Goal: Communication & Community: Ask a question

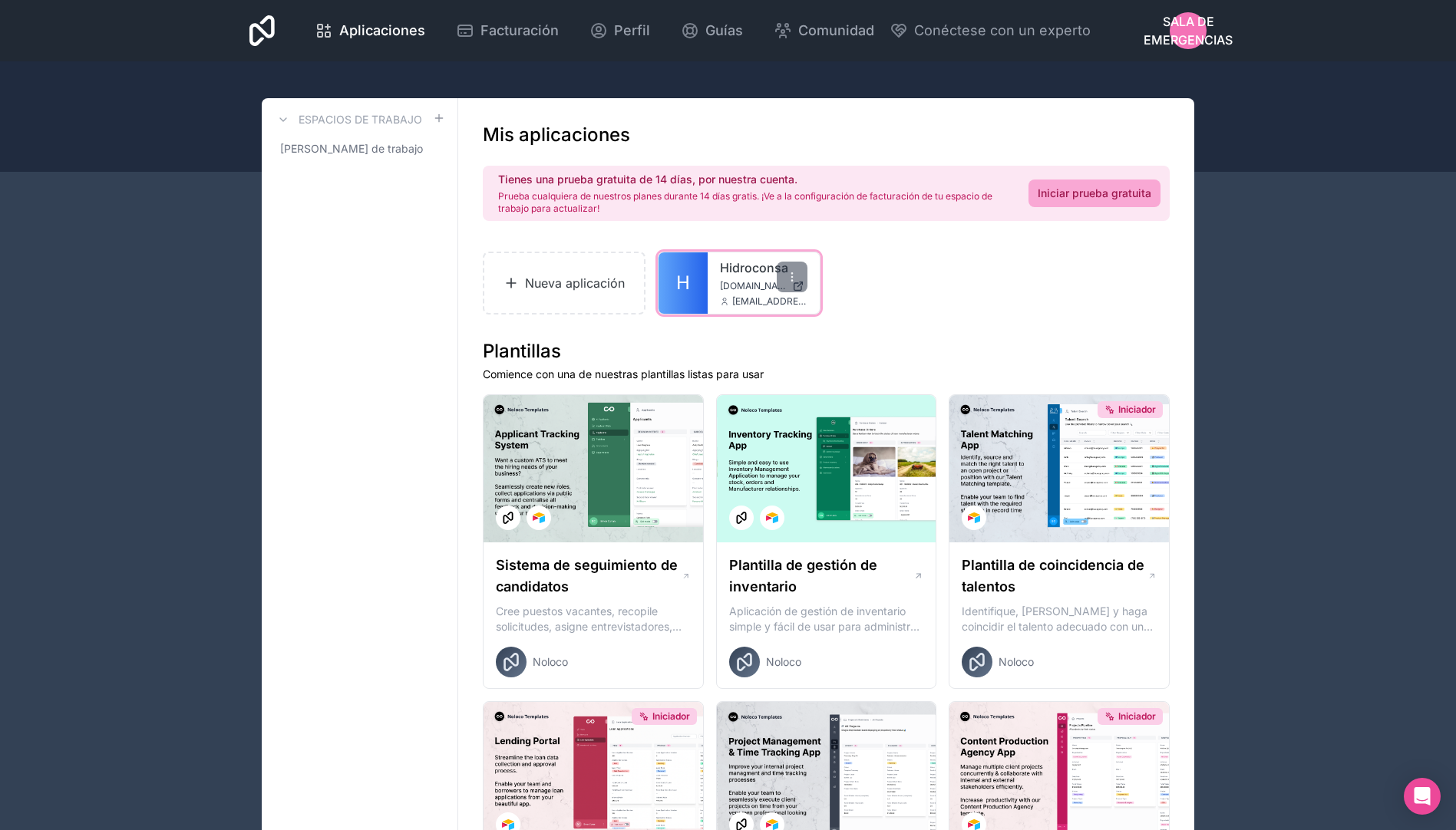
click at [719, 285] on div "Hidroconsa [DOMAIN_NAME] [EMAIL_ADDRESS][DOMAIN_NAME]" at bounding box center [763, 283] width 112 height 61
click at [749, 285] on span "[DOMAIN_NAME]" at bounding box center [752, 285] width 66 height 12
click at [1188, 23] on span "Sala de emergencias" at bounding box center [1188, 30] width 89 height 37
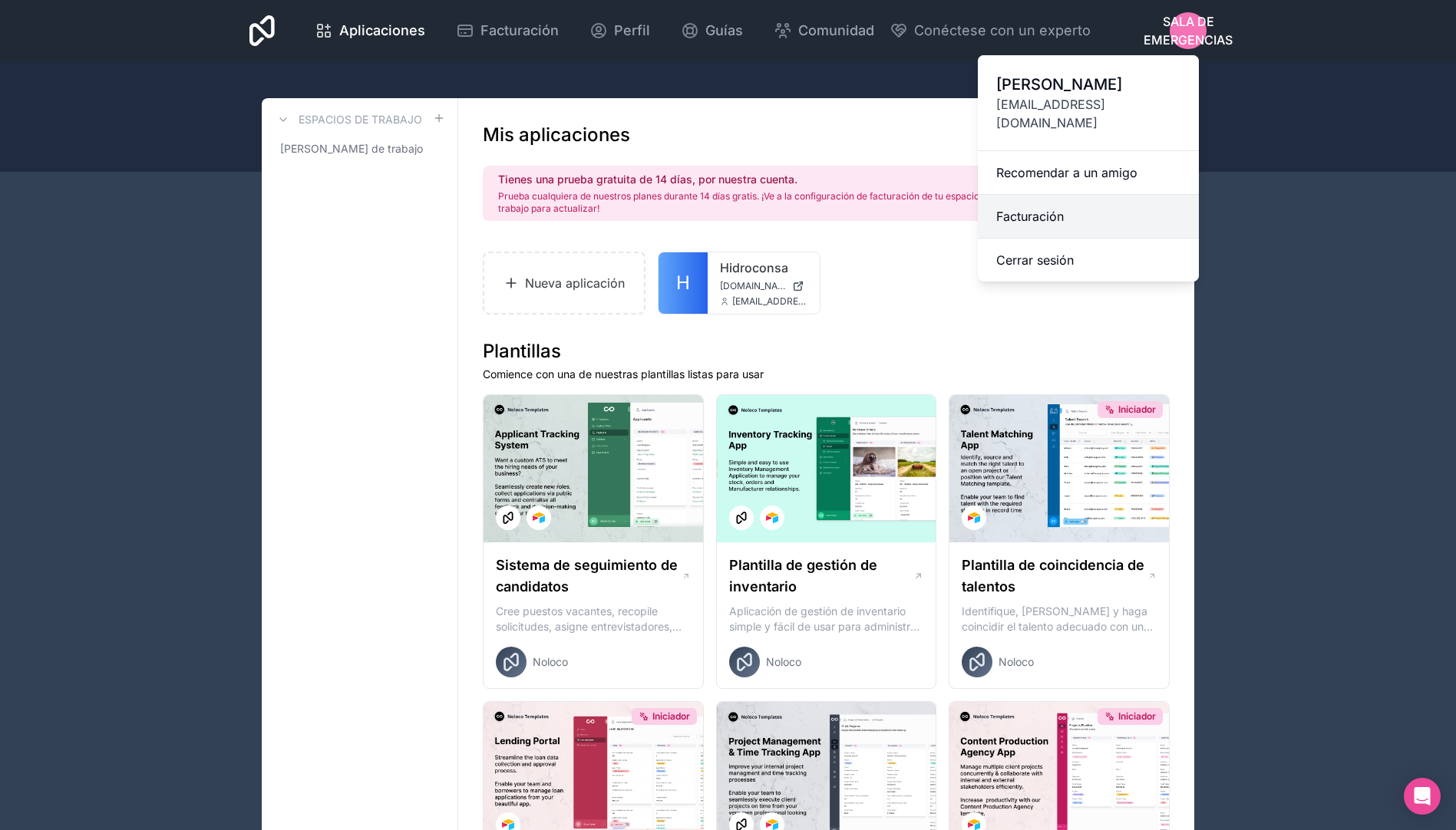
click at [1013, 196] on link "Facturación" at bounding box center [1088, 217] width 221 height 44
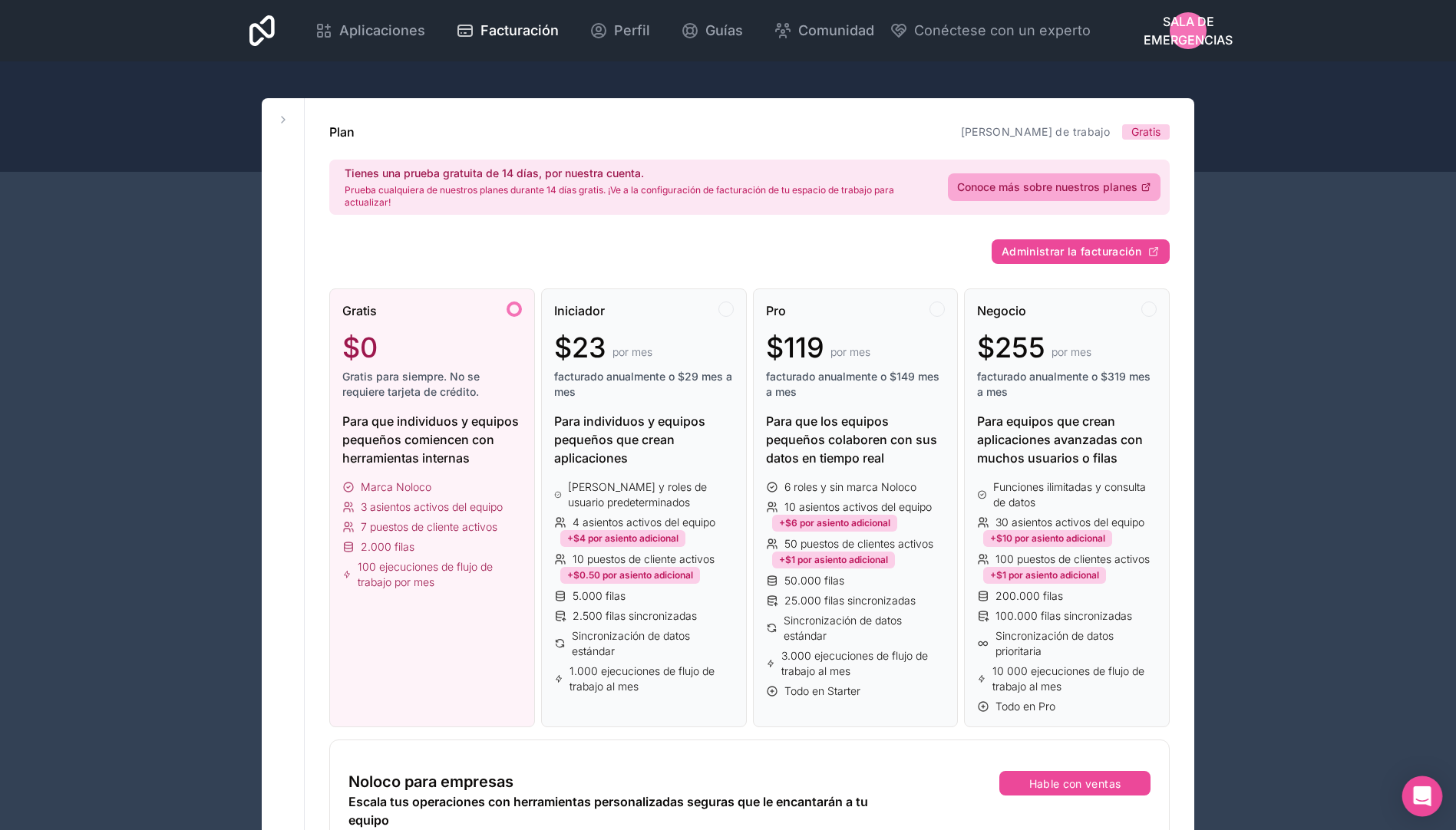
click at [1412, 792] on div "Abra Intercom Messenger" at bounding box center [1423, 797] width 41 height 41
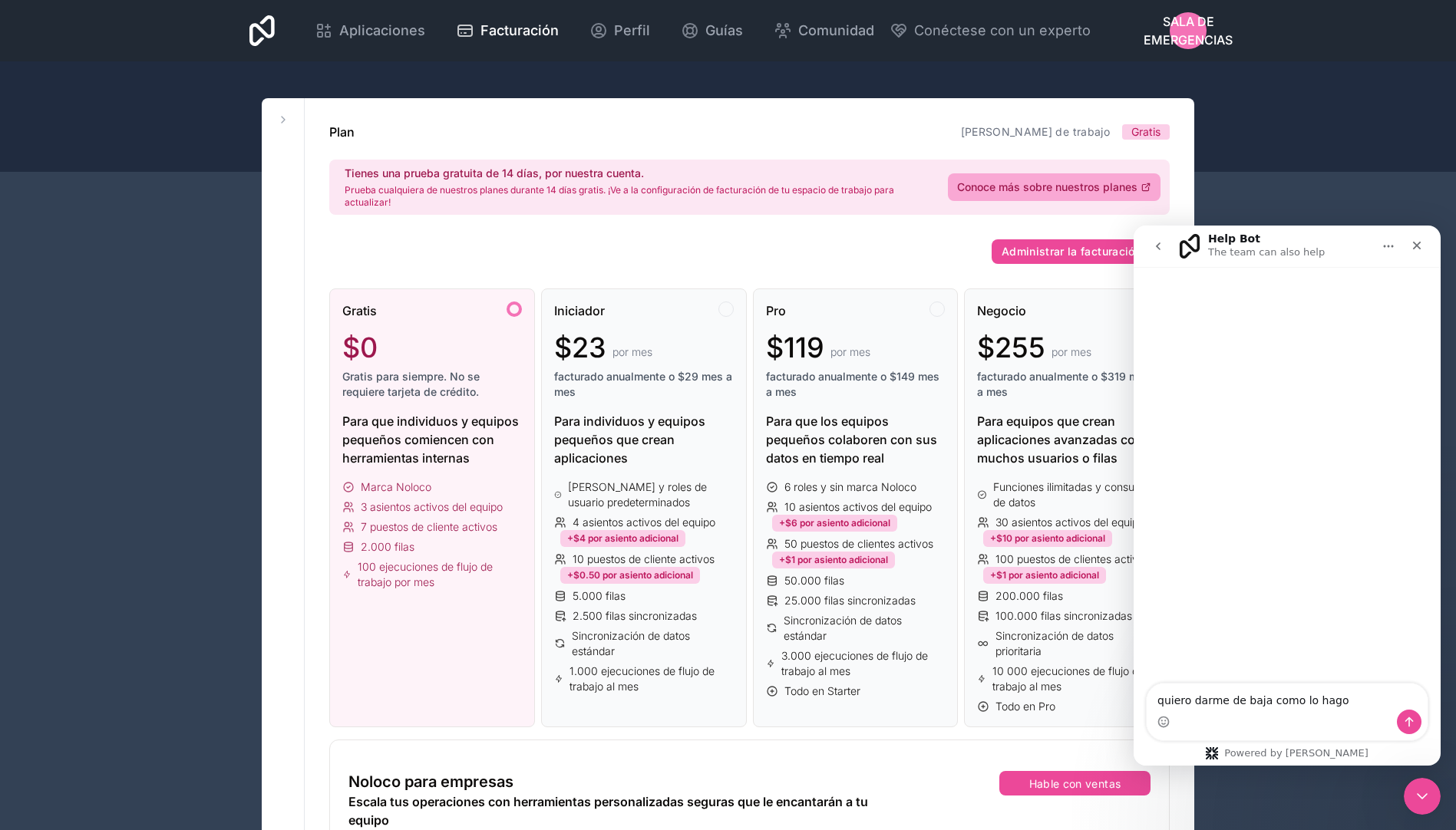
type textarea "quiero darme de baja como lo hago"
click at [1412, 717] on icon "Send a message…" at bounding box center [1409, 722] width 12 height 12
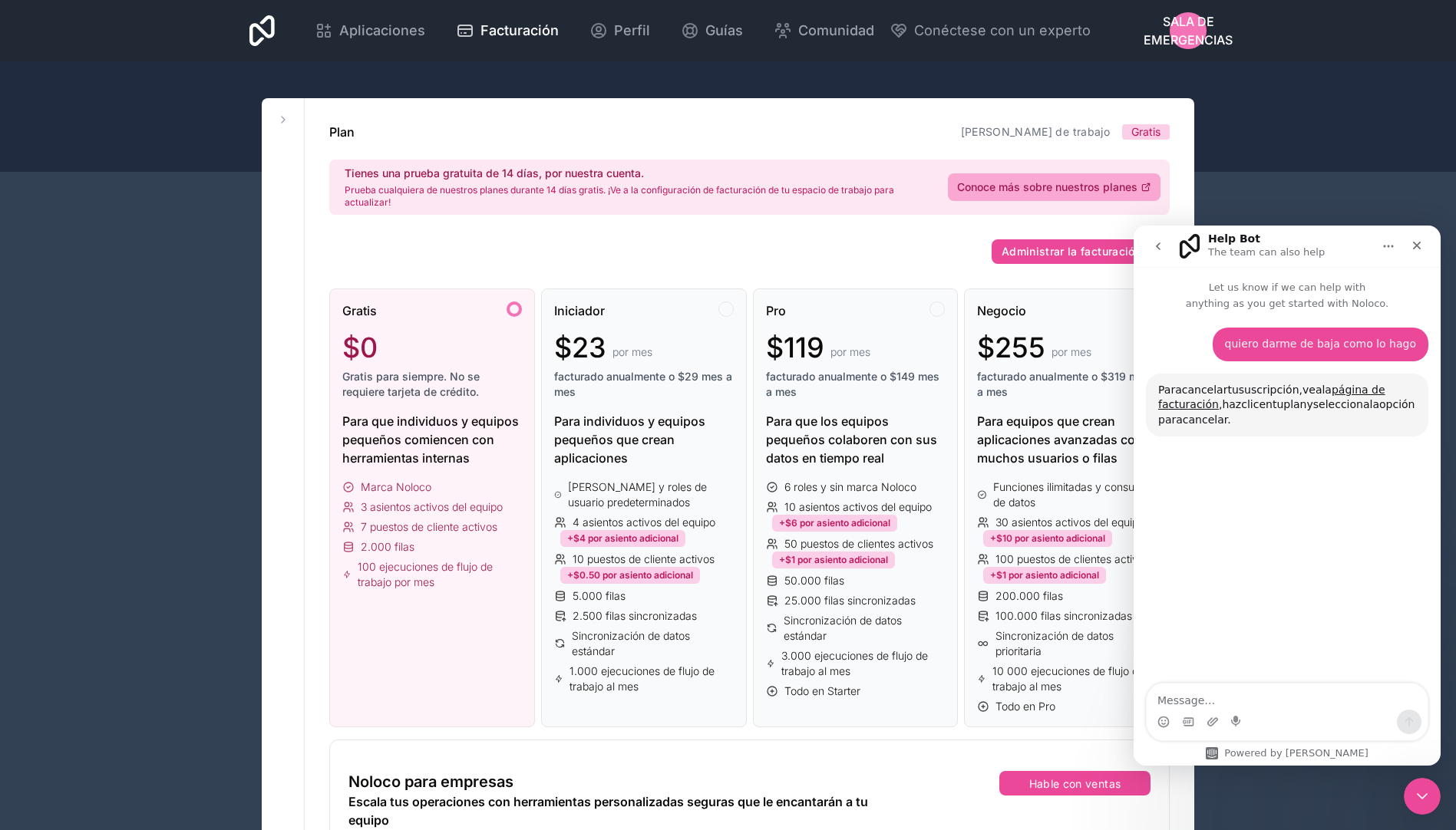
scroll to position [97, 0]
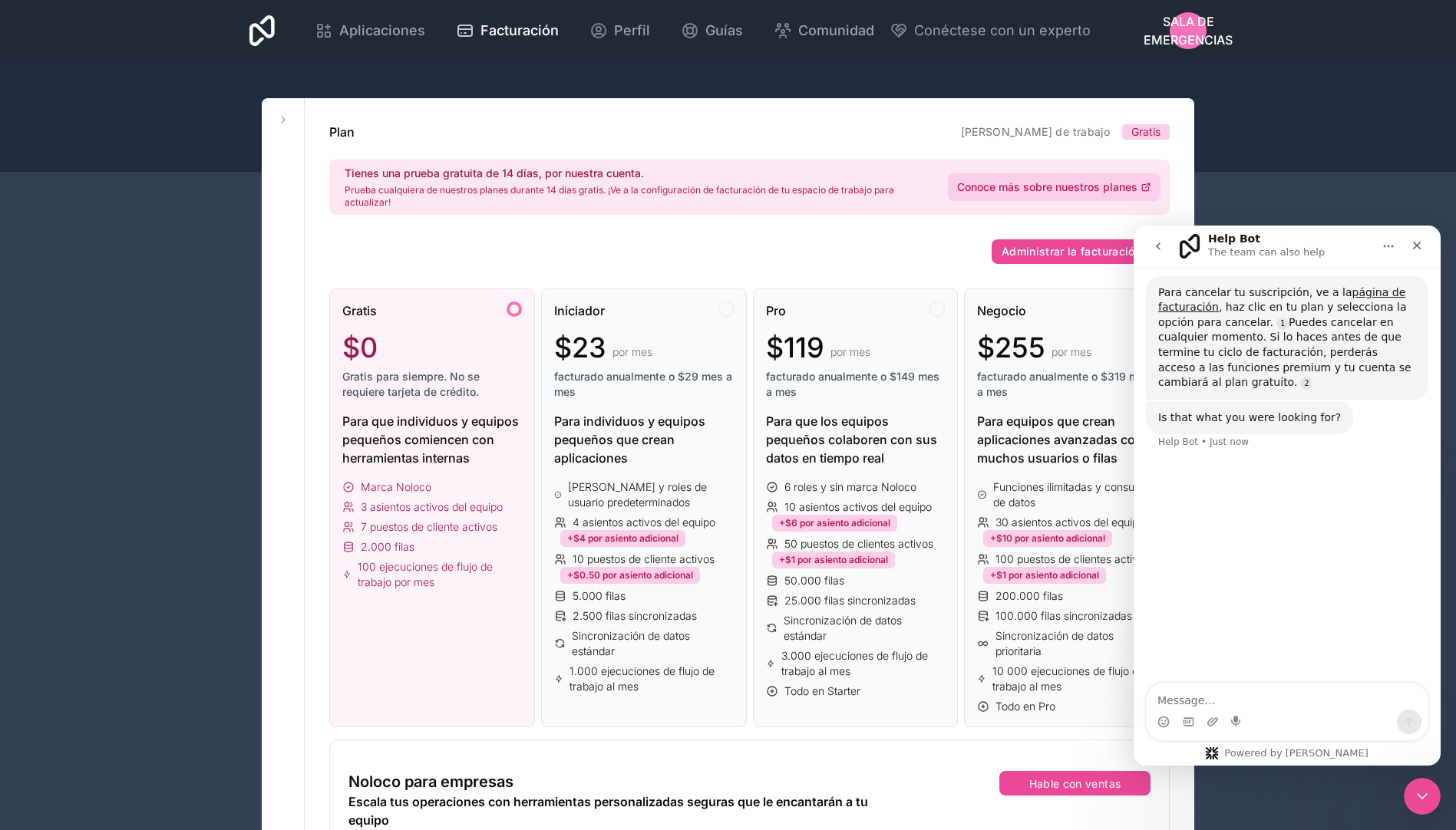
click at [993, 179] on link "Conoce más sobre nuestros planes" at bounding box center [1054, 188] width 213 height 28
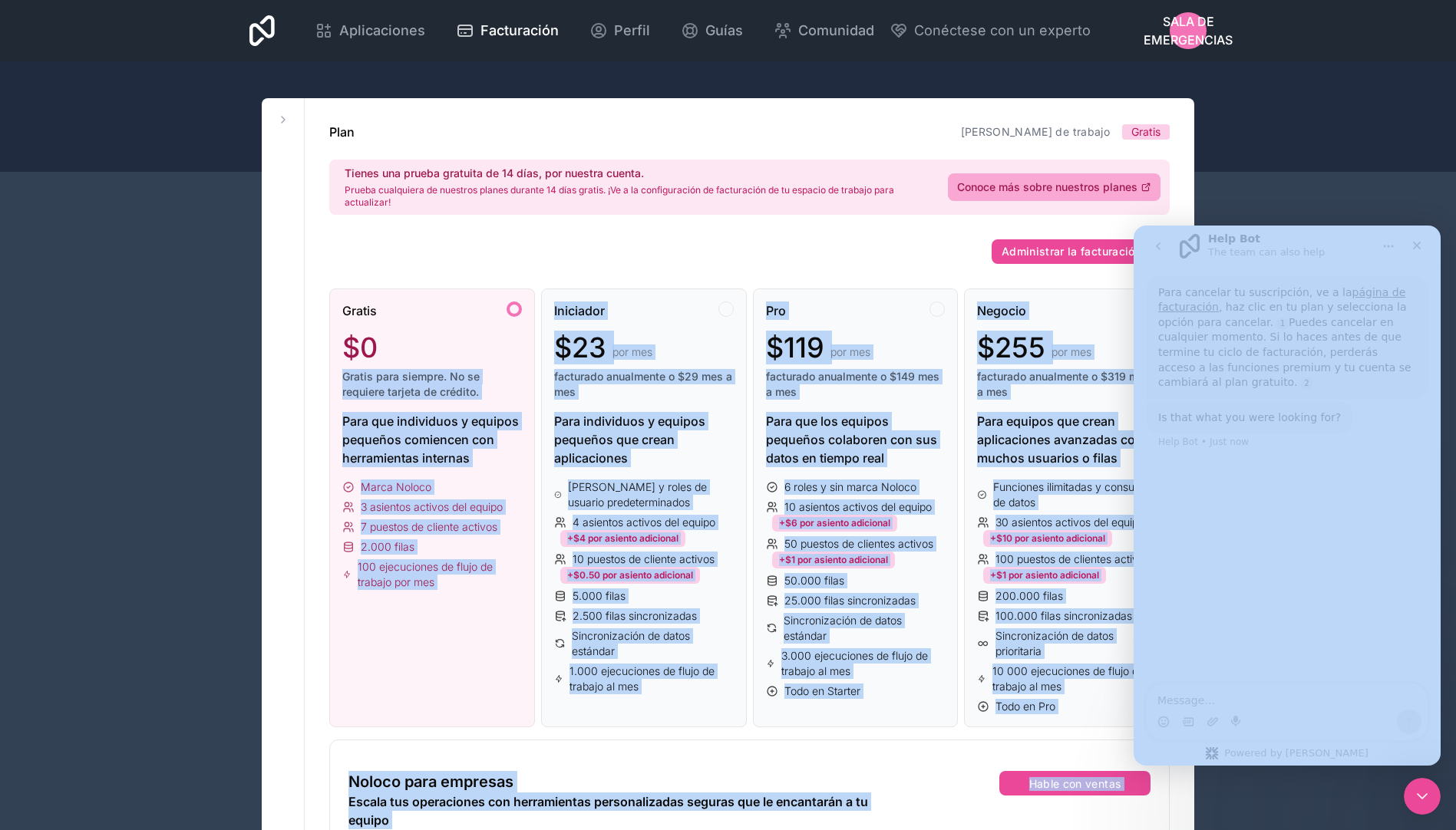
click at [431, 350] on div "$0" at bounding box center [432, 347] width 179 height 31
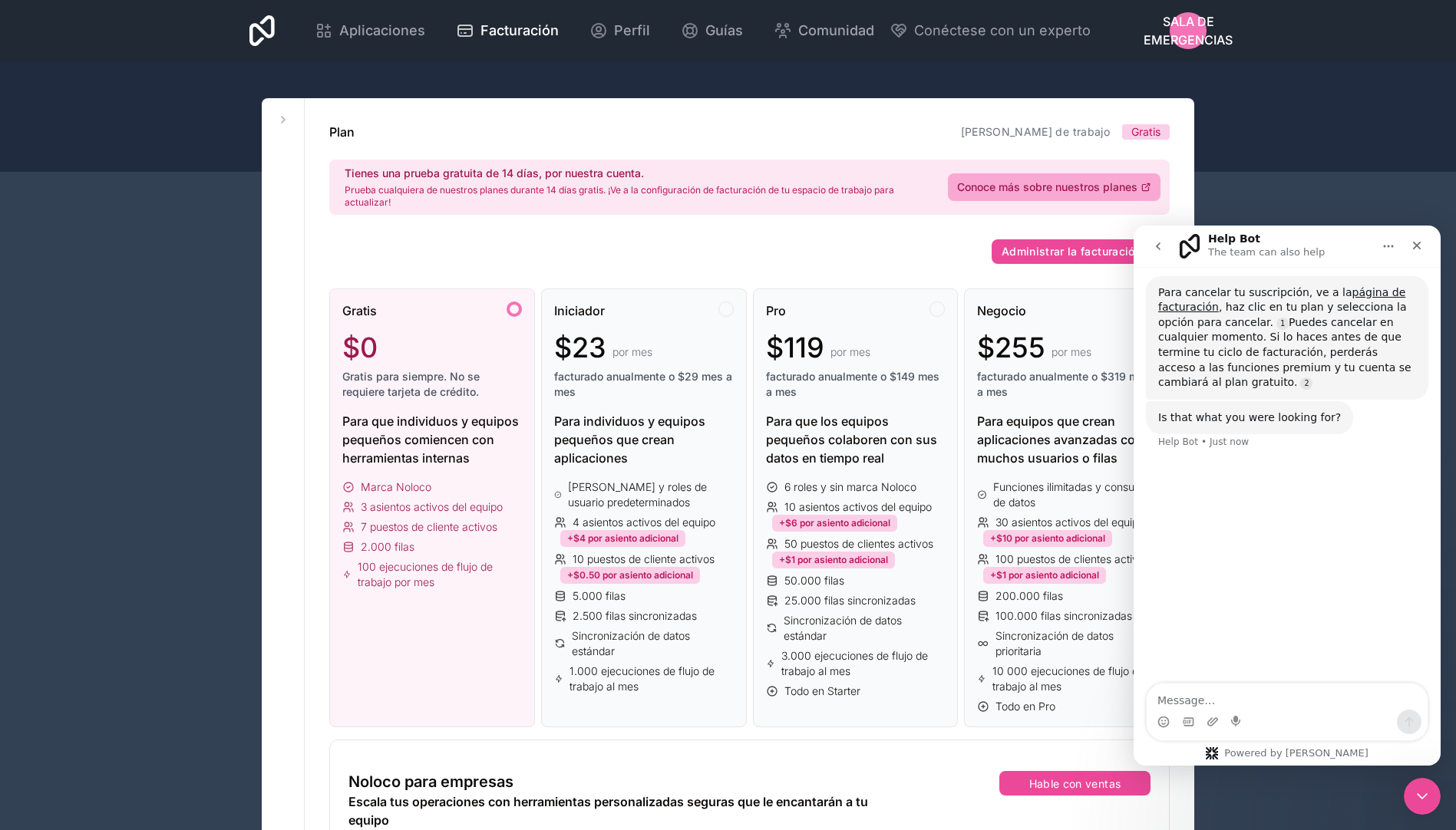
click at [411, 458] on div "Para que individuos y equipos pequeños comiencen con herramientas internas" at bounding box center [432, 439] width 179 height 55
click at [361, 352] on span "$0" at bounding box center [360, 347] width 35 height 31
click at [387, 427] on div "Para que individuos y equipos pequeños comiencen con herramientas internas" at bounding box center [432, 439] width 179 height 55
click at [1048, 130] on link "[PERSON_NAME] de trabajo" at bounding box center [1035, 131] width 149 height 13
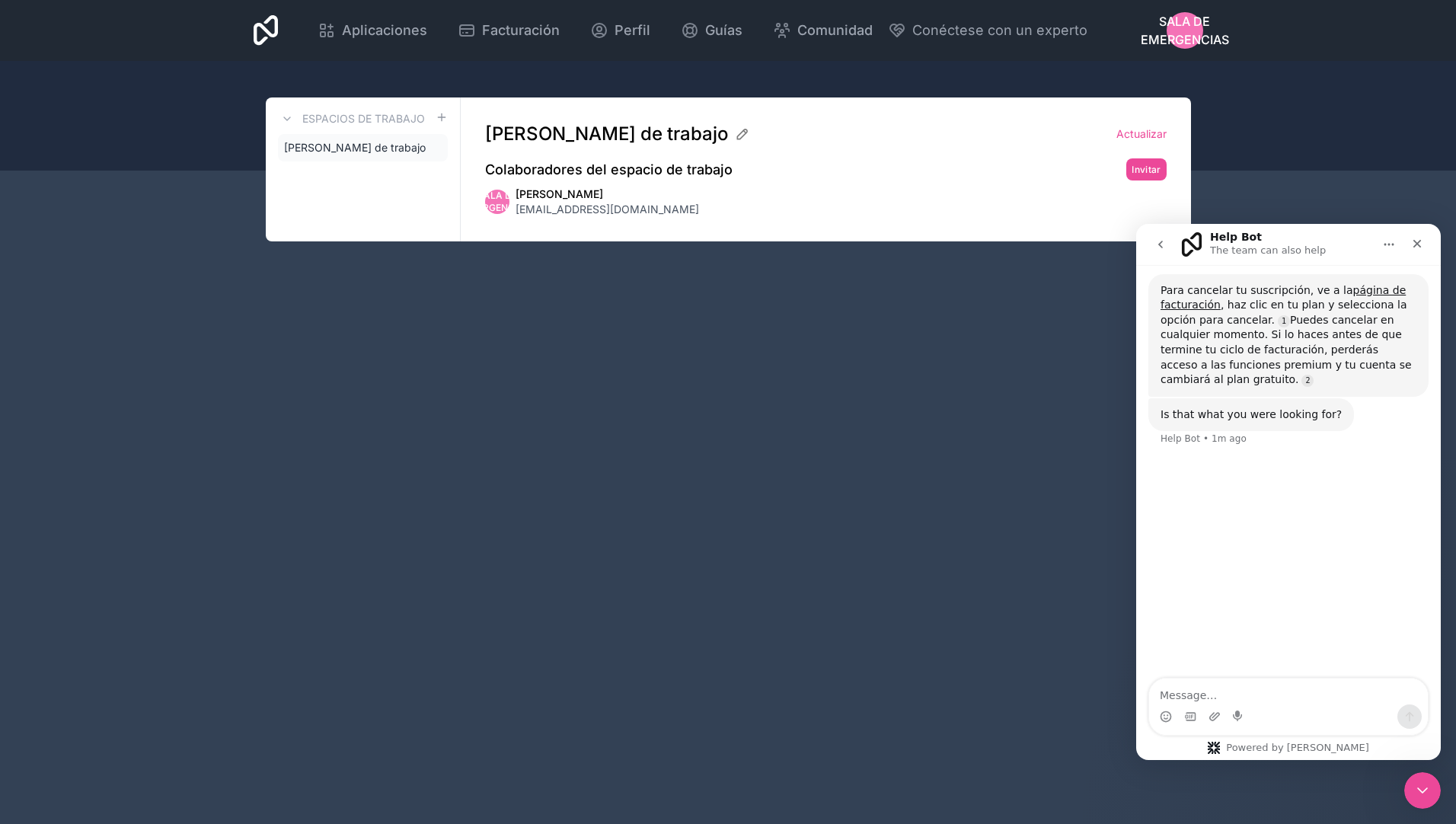
click at [1177, 21] on span "Sala de emergencias" at bounding box center [1184, 30] width 88 height 36
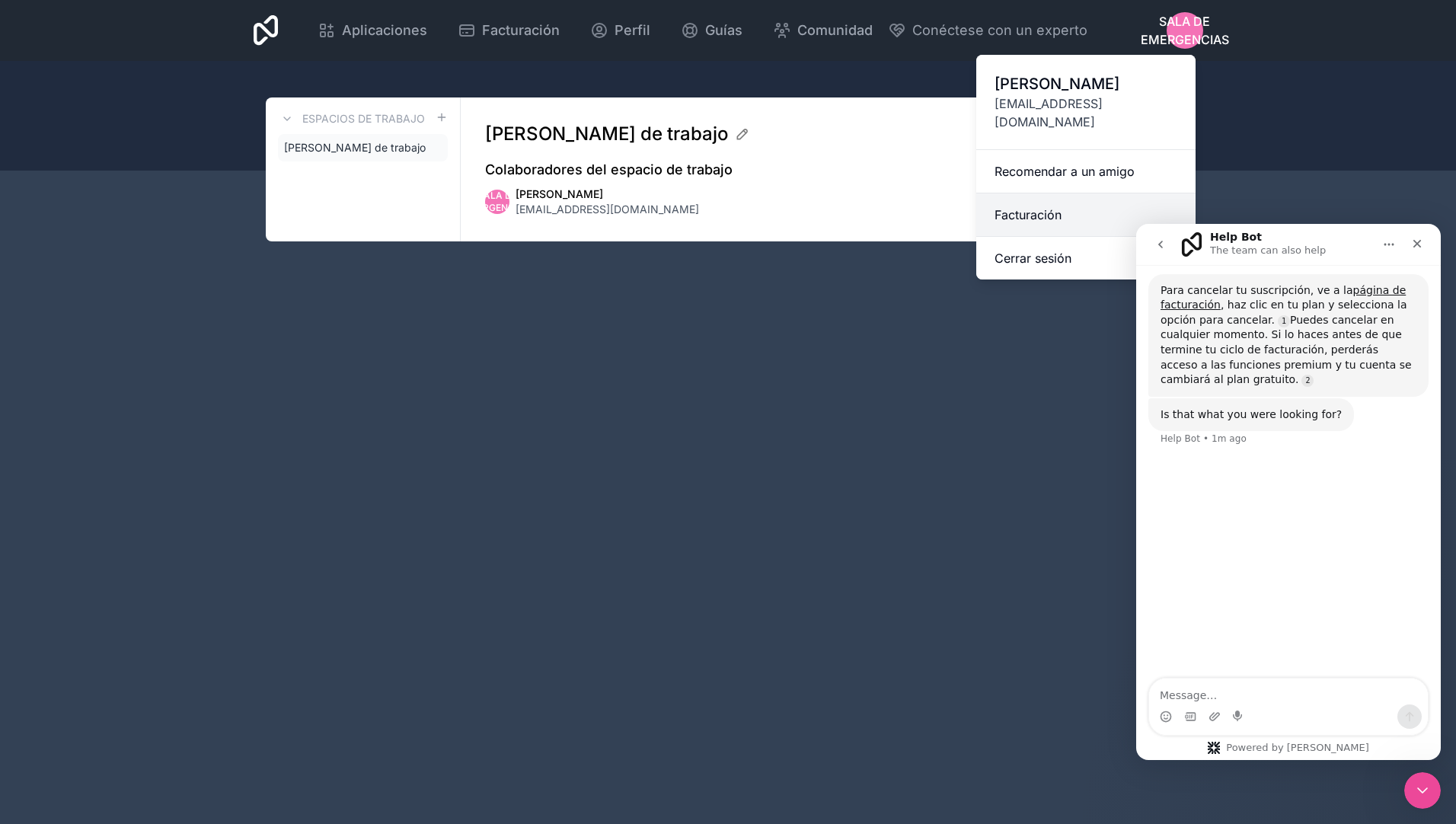
click at [1023, 199] on link "Facturación" at bounding box center [1085, 215] width 219 height 44
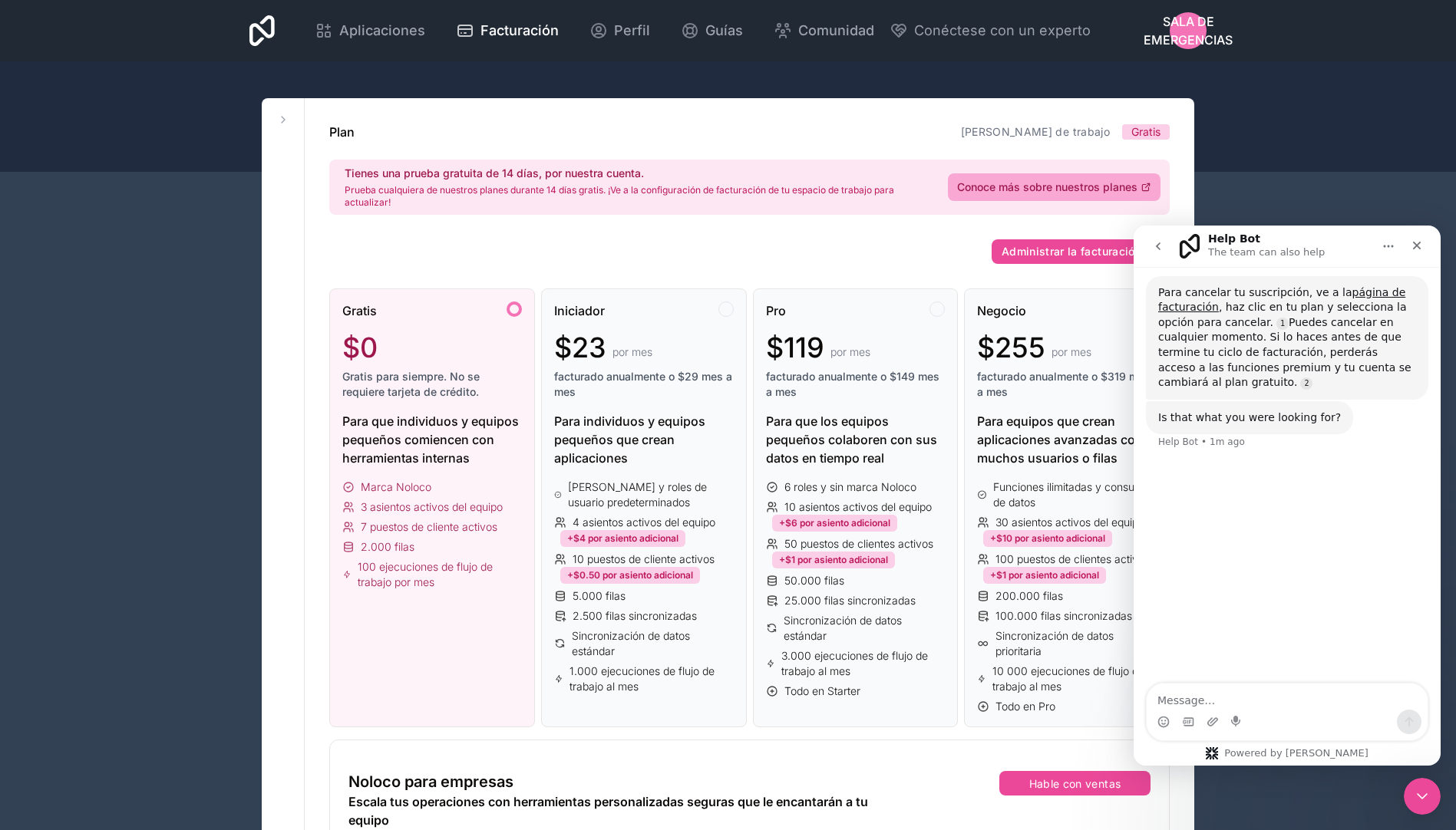
click at [515, 310] on div at bounding box center [514, 309] width 15 height 15
click at [363, 302] on span "Gratis" at bounding box center [360, 311] width 34 height 19
click at [1155, 242] on icon "go back" at bounding box center [1157, 245] width 12 height 12
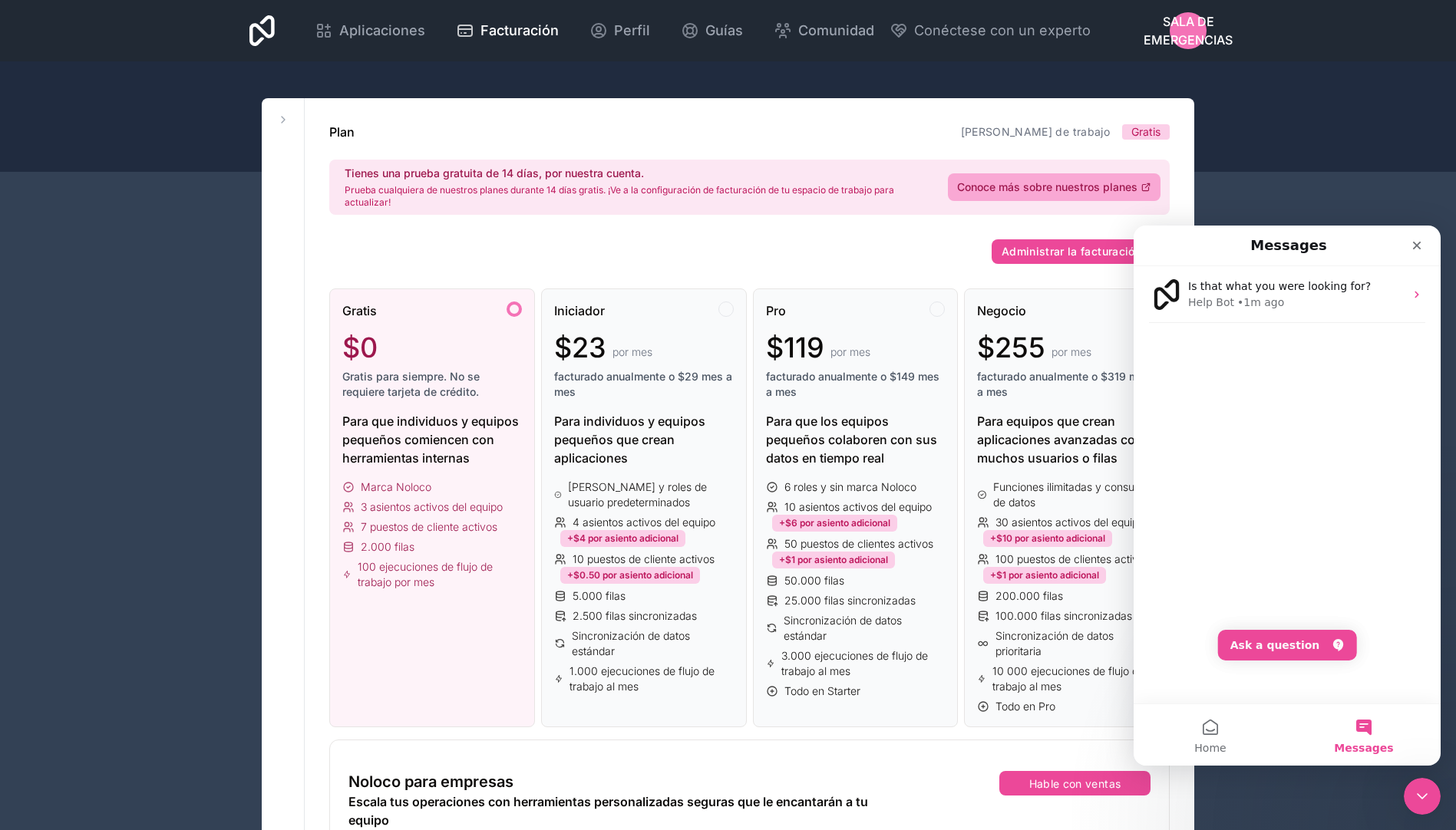
click at [1155, 242] on div "Messages" at bounding box center [1287, 245] width 287 height 28
click at [1417, 242] on icon "Close" at bounding box center [1416, 245] width 12 height 12
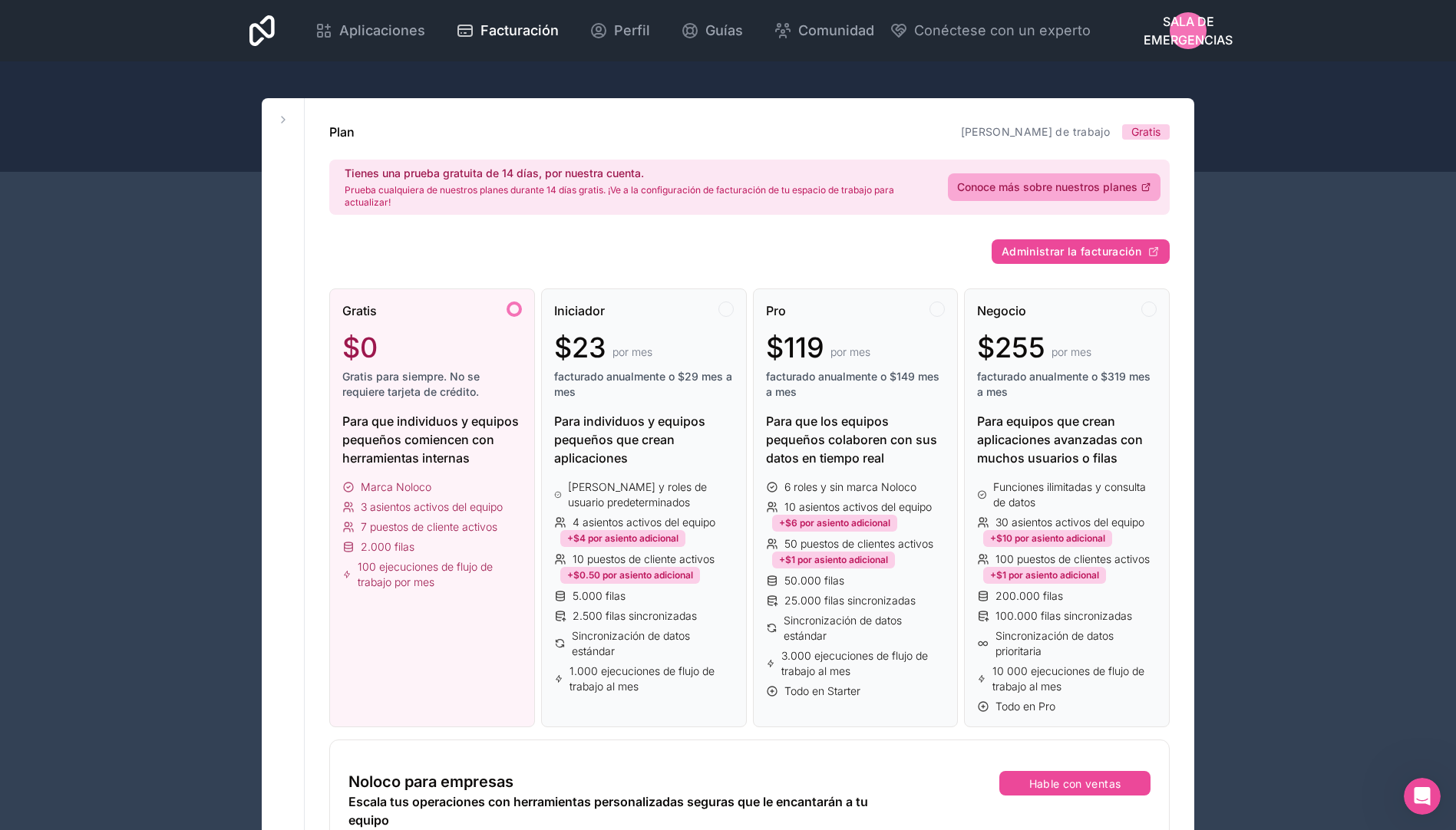
scroll to position [0, 0]
click at [1028, 241] on button "Administrar la facturación" at bounding box center [1080, 252] width 178 height 24
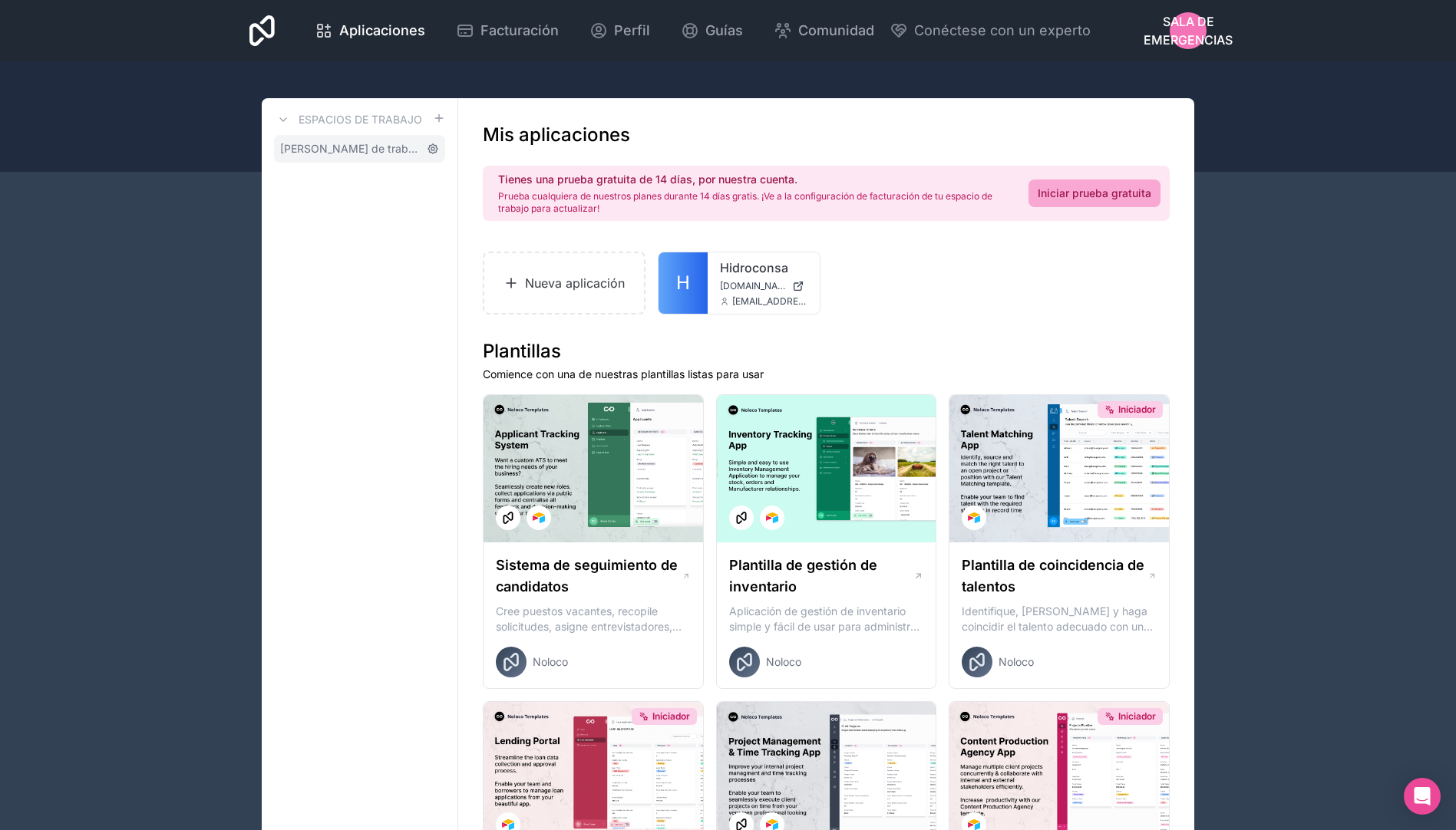
click at [434, 147] on icon at bounding box center [432, 148] width 12 height 12
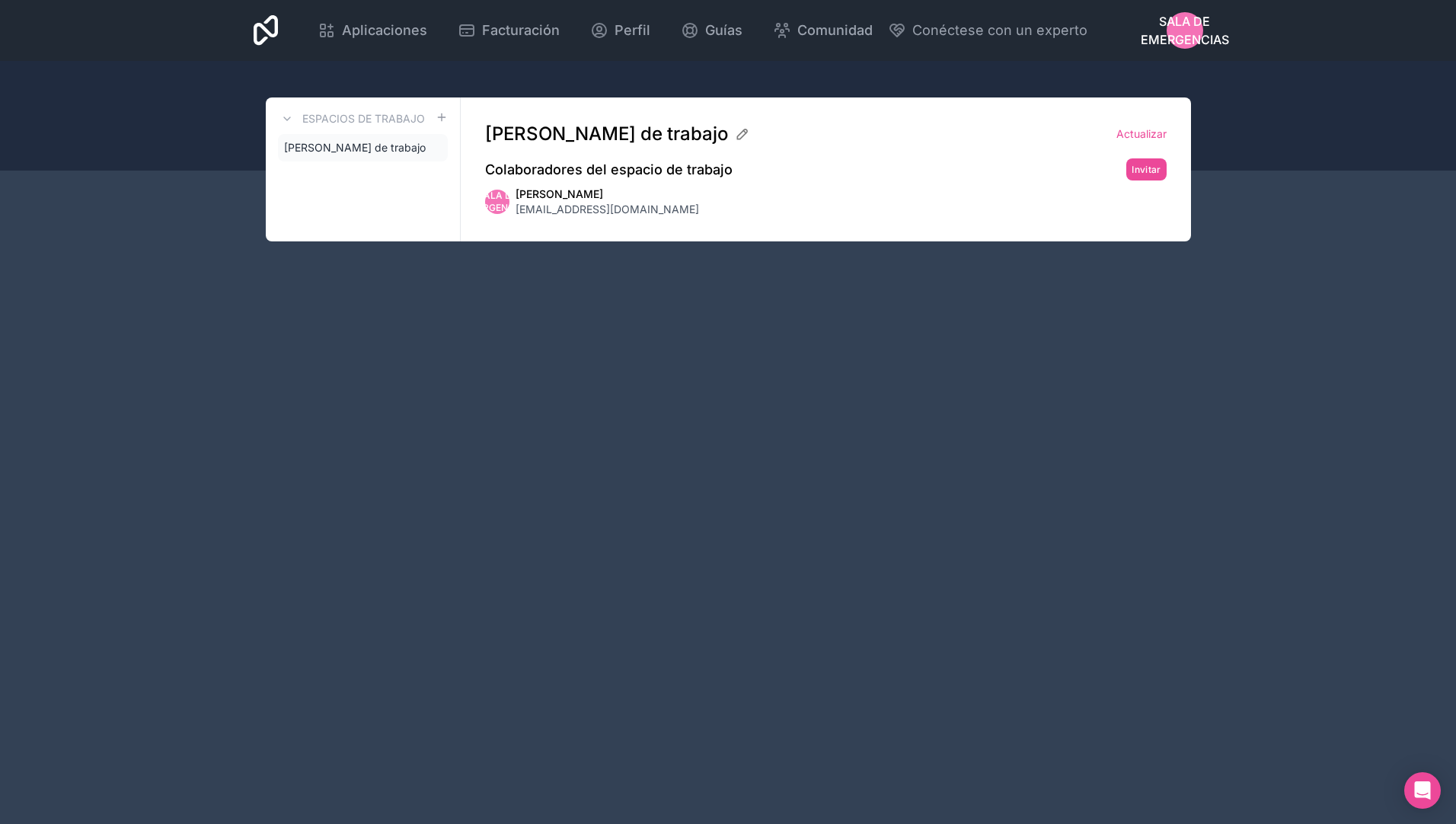
click at [592, 211] on span "[EMAIL_ADDRESS][DOMAIN_NAME]" at bounding box center [607, 209] width 184 height 15
click at [388, 115] on h3 "Espacios de trabajo" at bounding box center [363, 118] width 122 height 15
click at [747, 136] on icon at bounding box center [742, 134] width 10 height 10
click at [879, 175] on div "Colaboradores del espacio de trabajo Invitar" at bounding box center [826, 169] width 681 height 22
click at [1131, 132] on link "Actualizar" at bounding box center [1141, 134] width 50 height 15
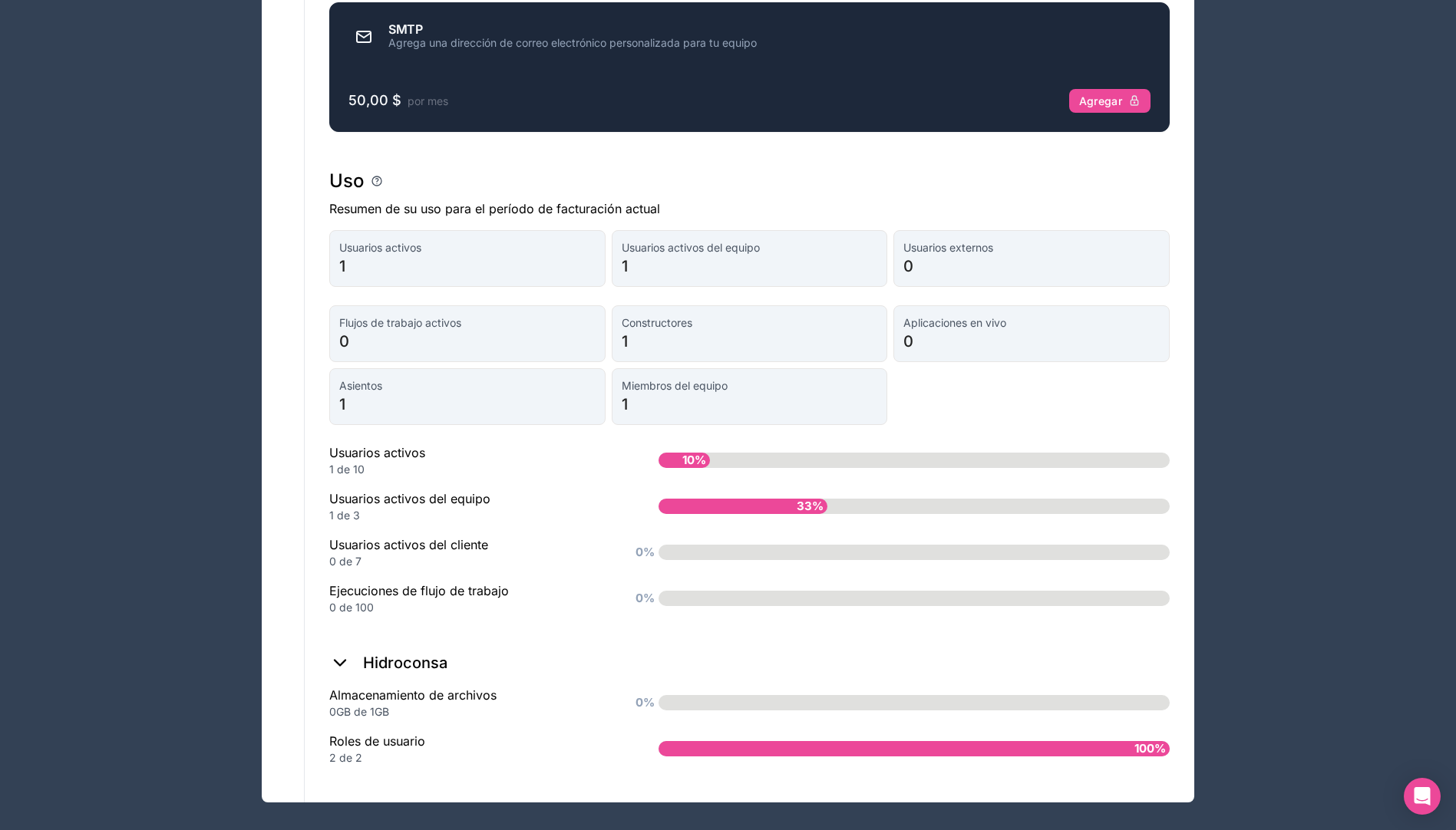
scroll to position [1069, 0]
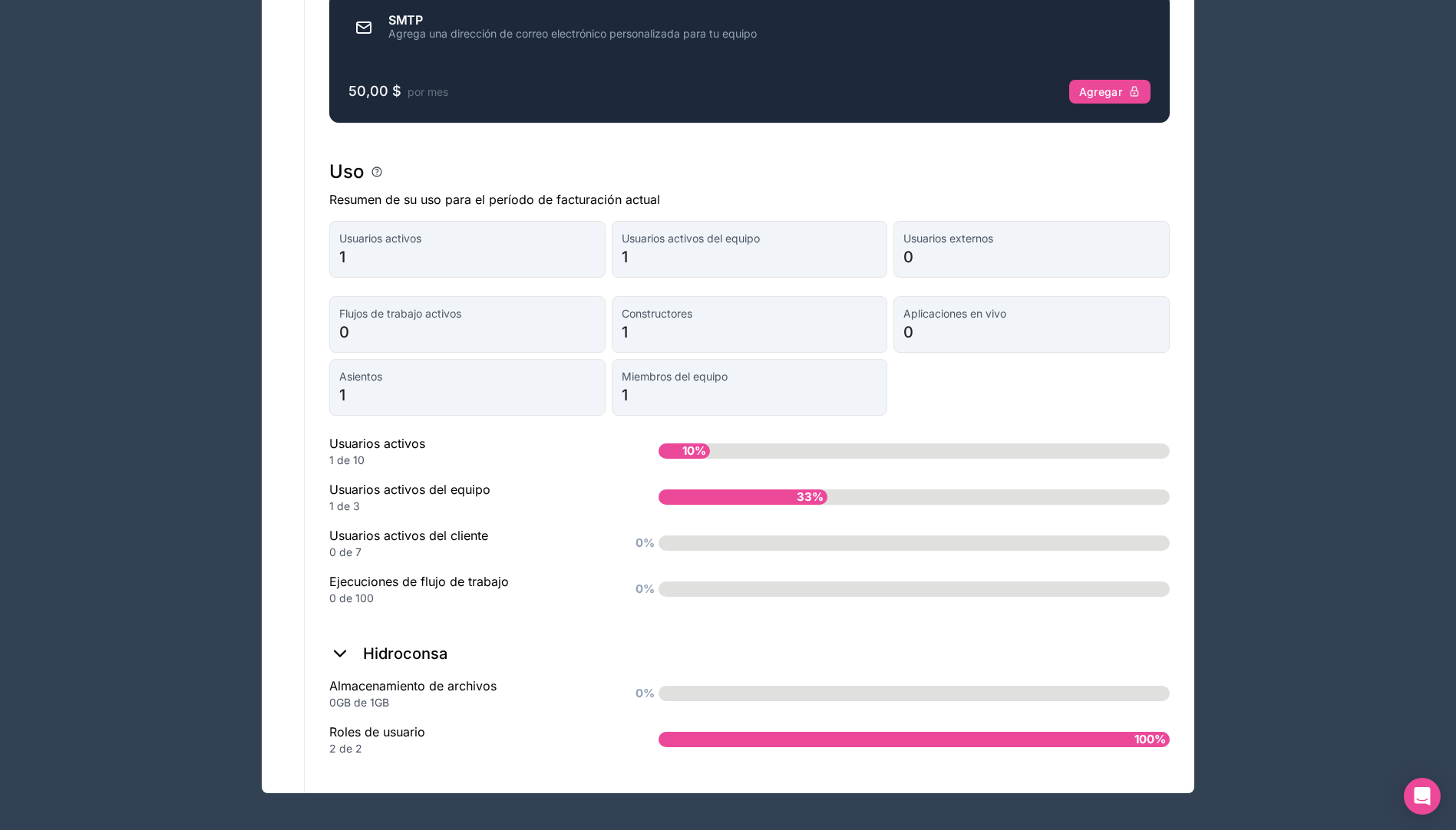
click at [343, 651] on icon at bounding box center [340, 653] width 21 height 21
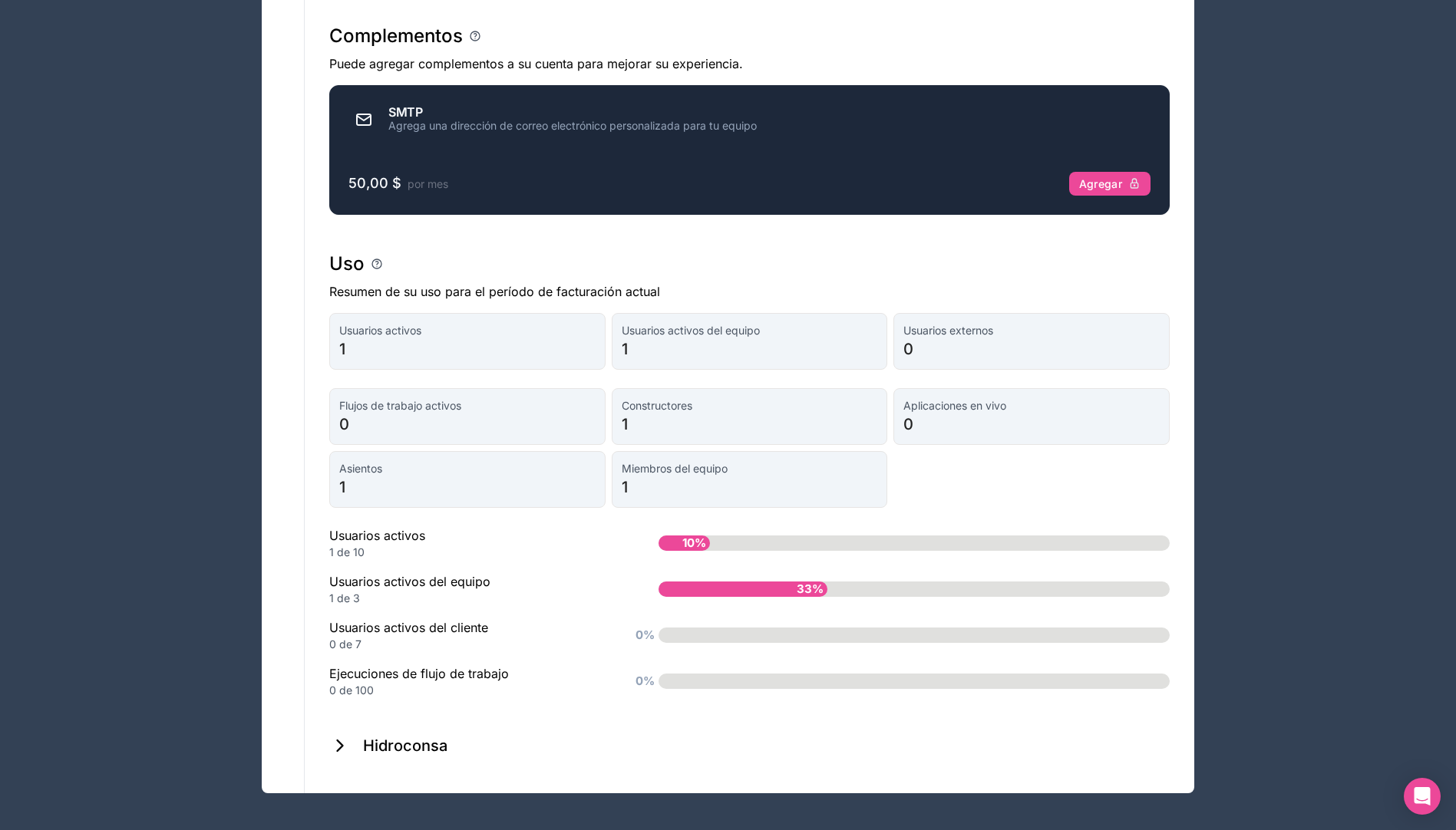
scroll to position [977, 0]
click at [396, 483] on span "1" at bounding box center [467, 487] width 256 height 21
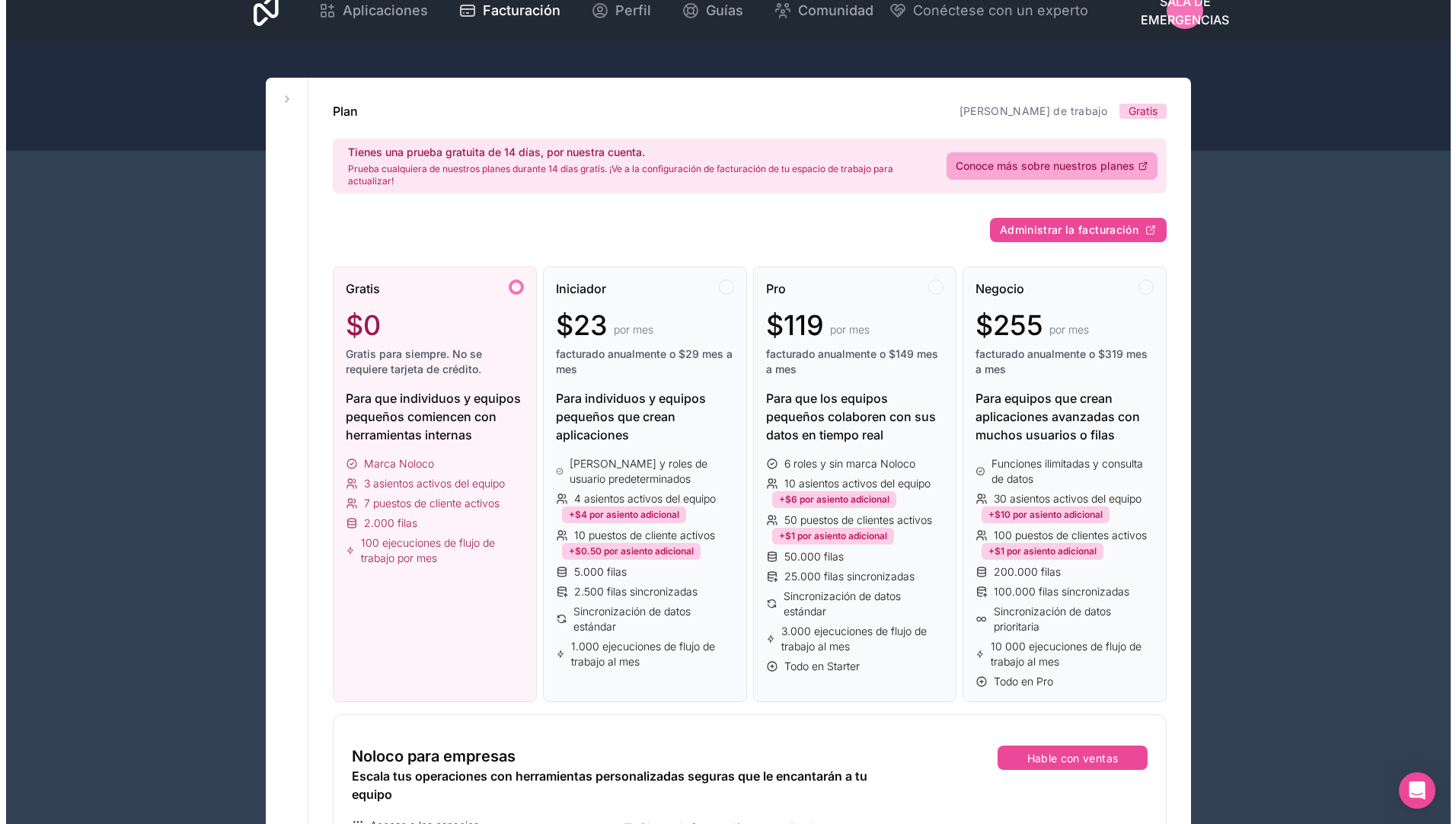
scroll to position [0, 0]
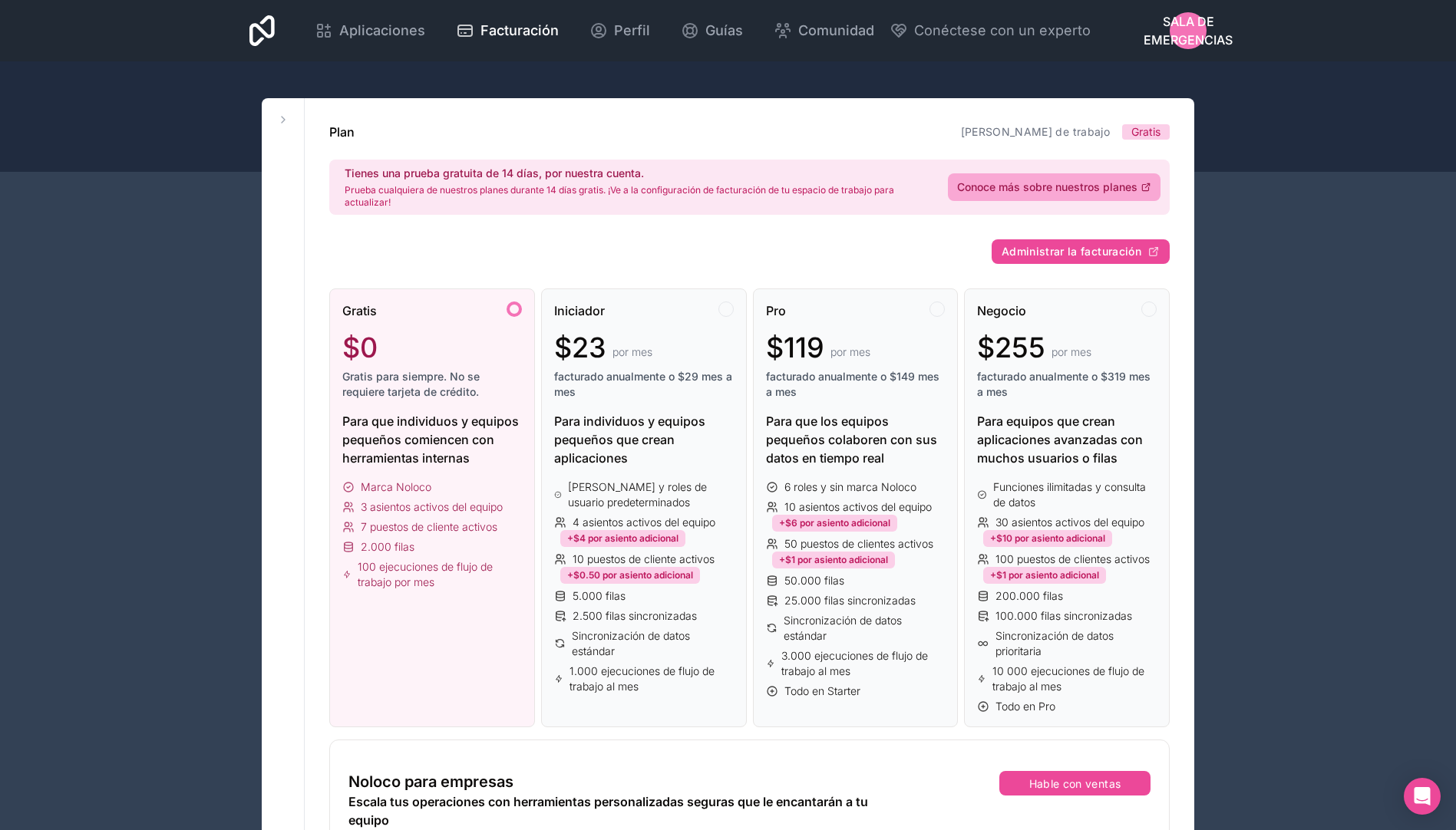
click at [517, 306] on div at bounding box center [514, 309] width 15 height 15
click at [989, 133] on link "[PERSON_NAME] de trabajo" at bounding box center [1035, 131] width 149 height 13
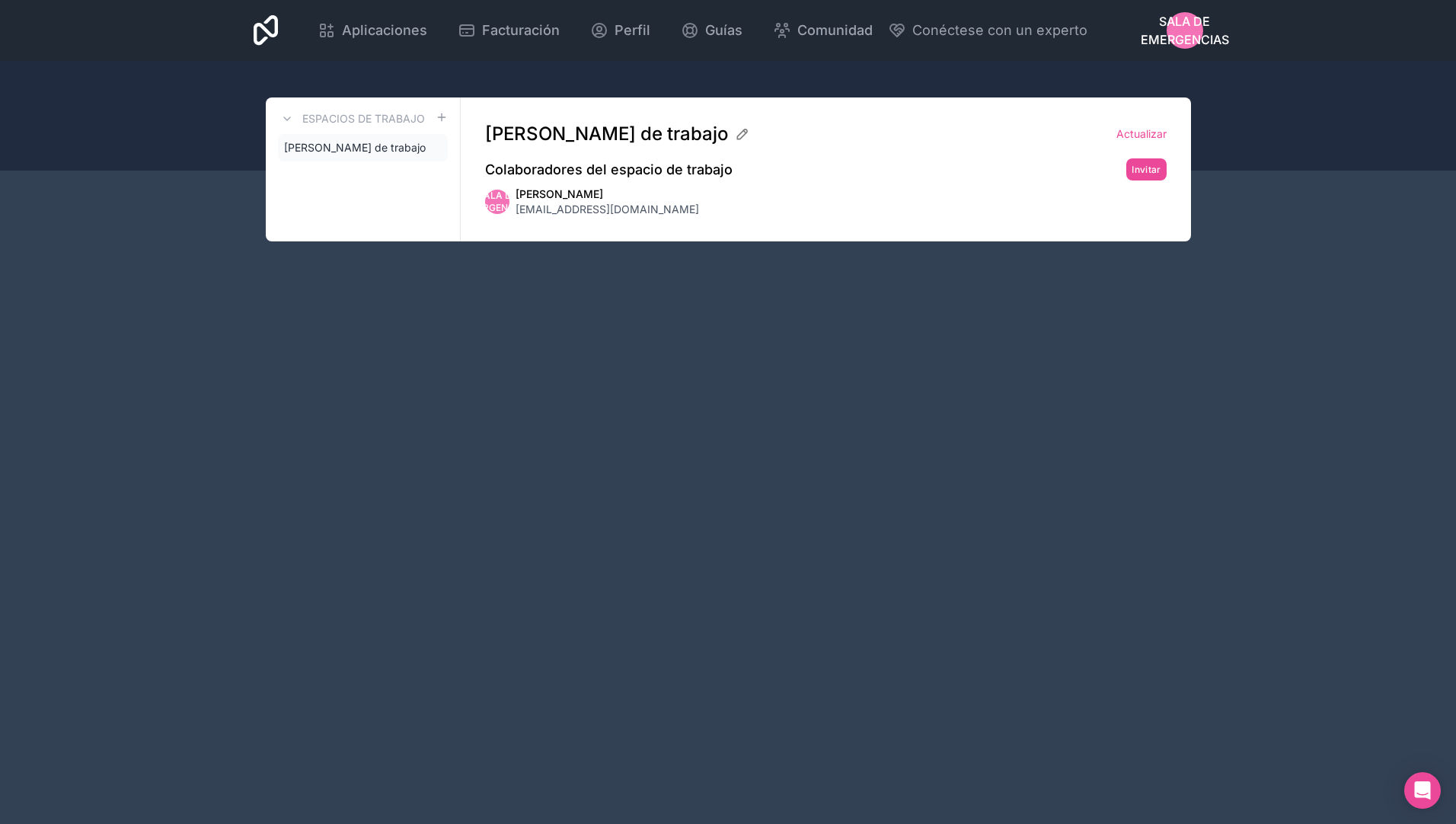
click at [1175, 26] on span "Sala de emergencias" at bounding box center [1184, 30] width 88 height 36
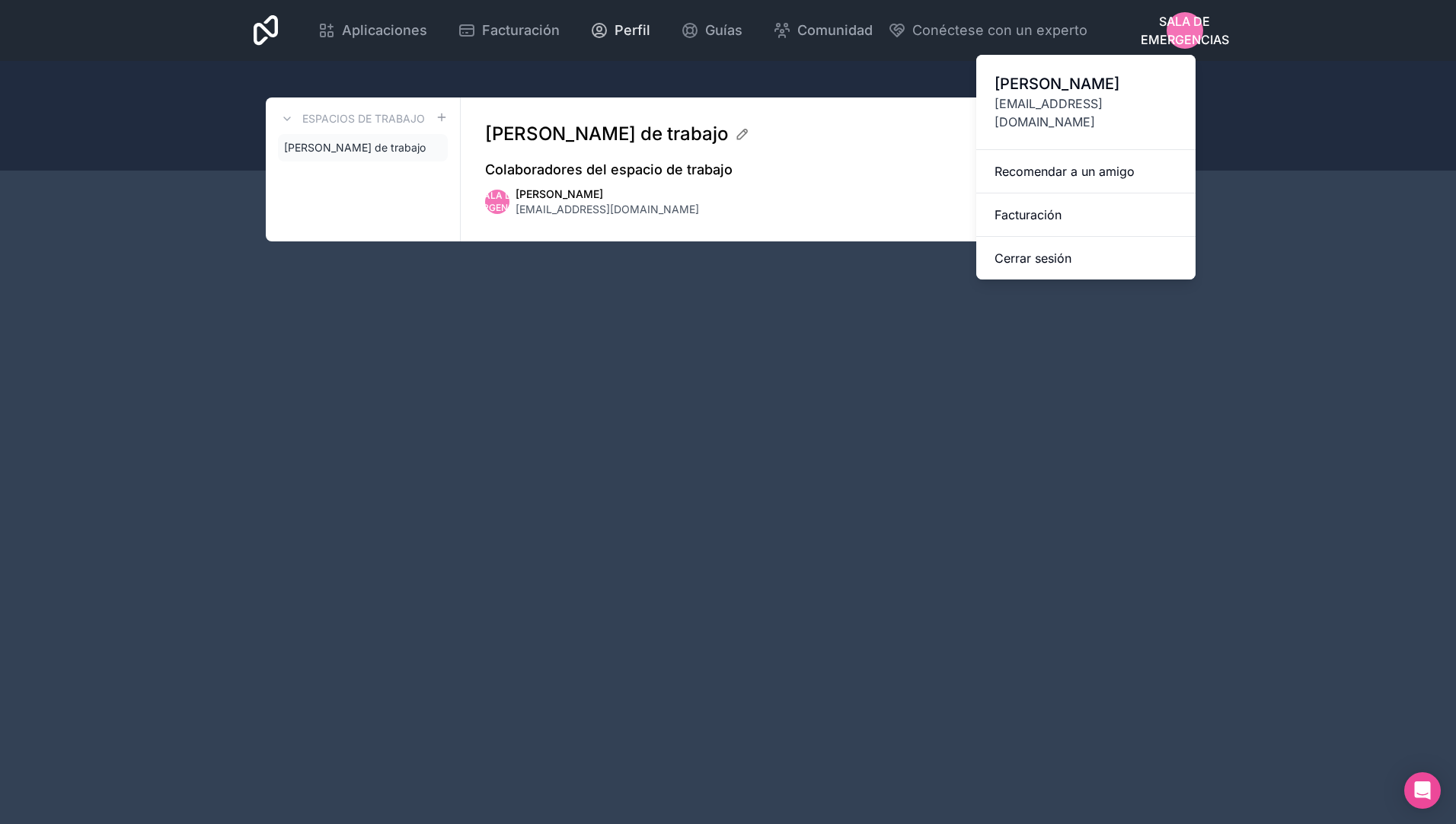
click at [628, 28] on span "Perfil" at bounding box center [632, 30] width 36 height 21
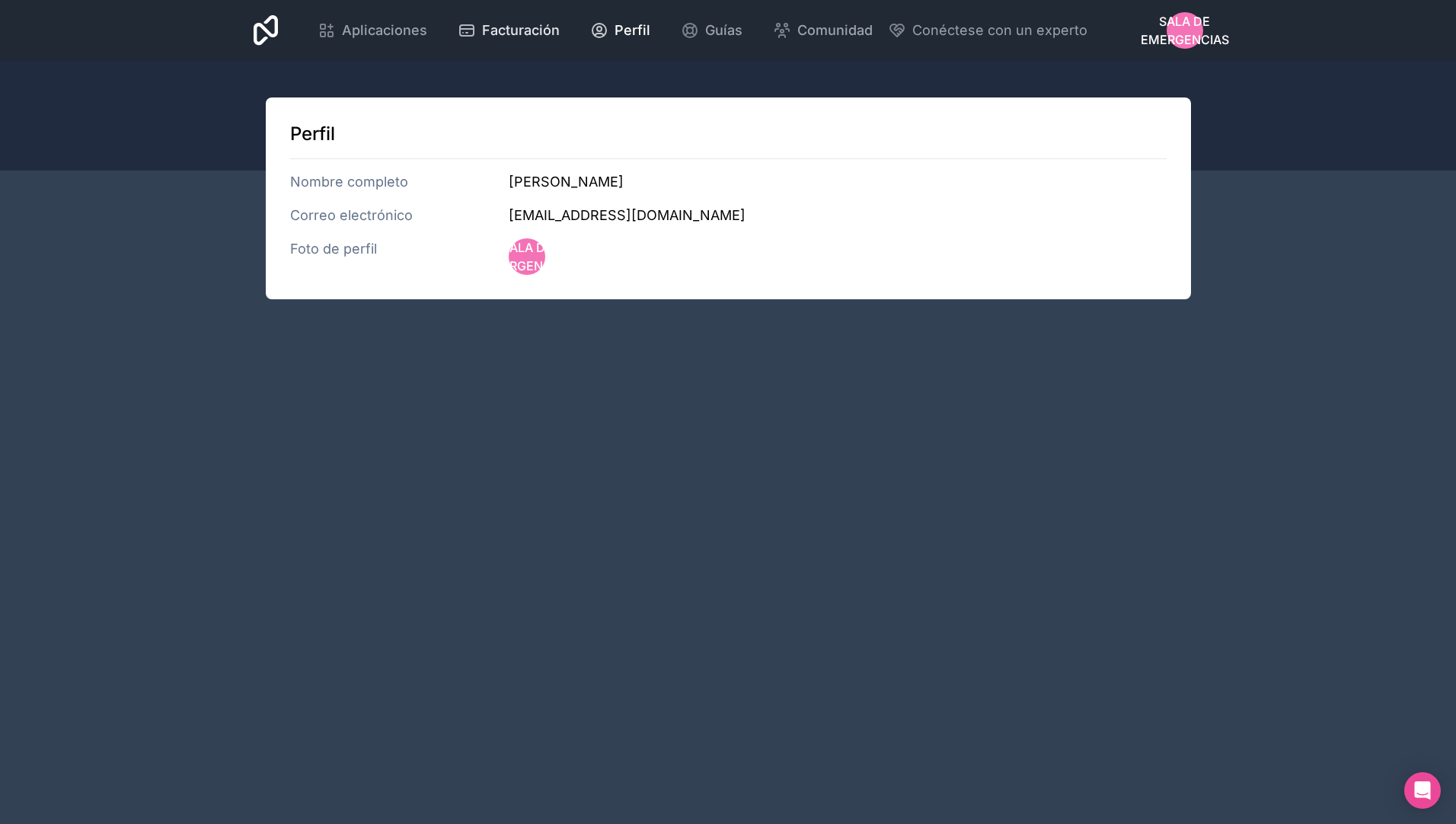
click at [508, 23] on span "Facturación" at bounding box center [521, 30] width 78 height 21
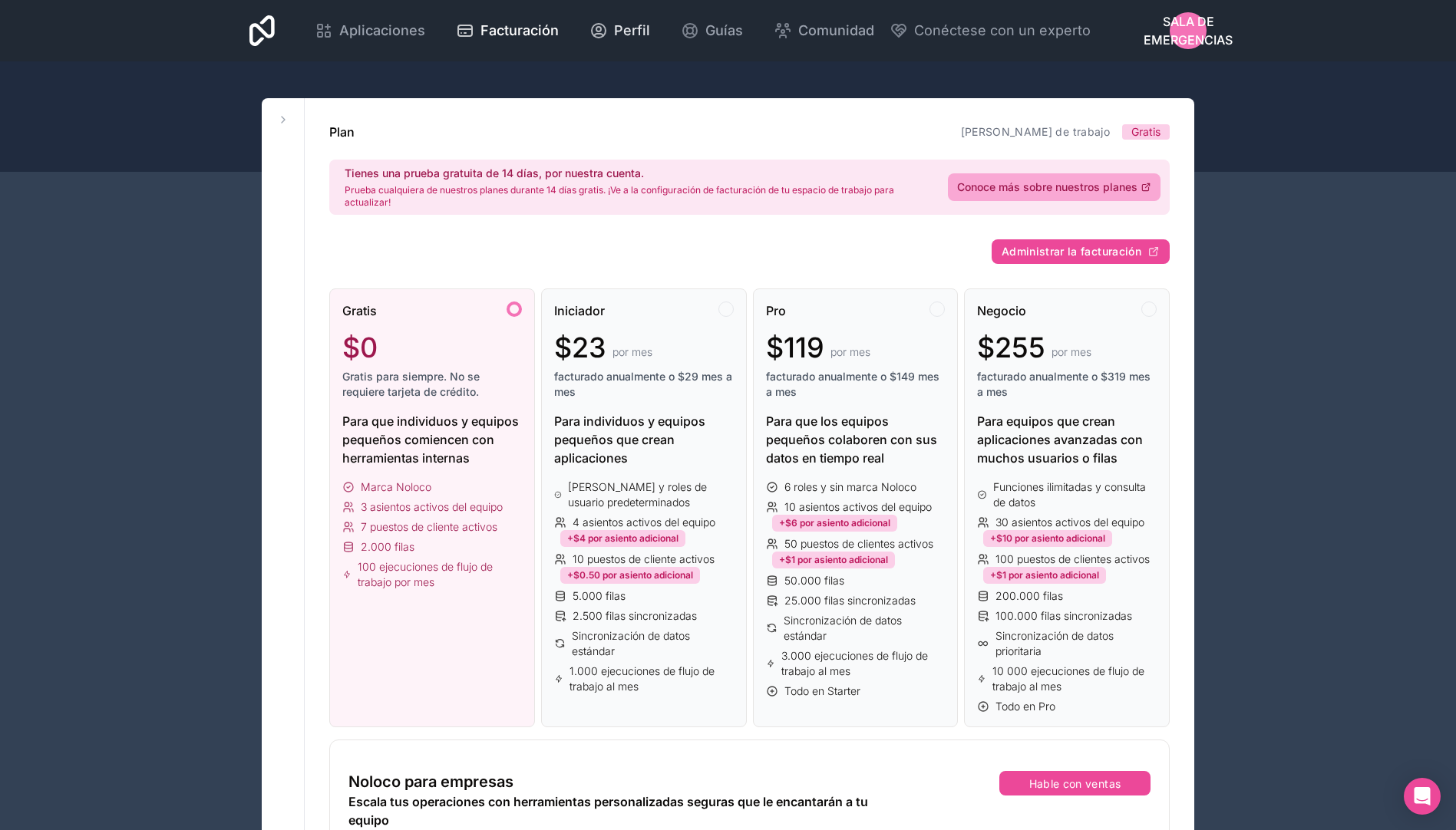
click at [616, 21] on span "Perfil" at bounding box center [632, 30] width 36 height 21
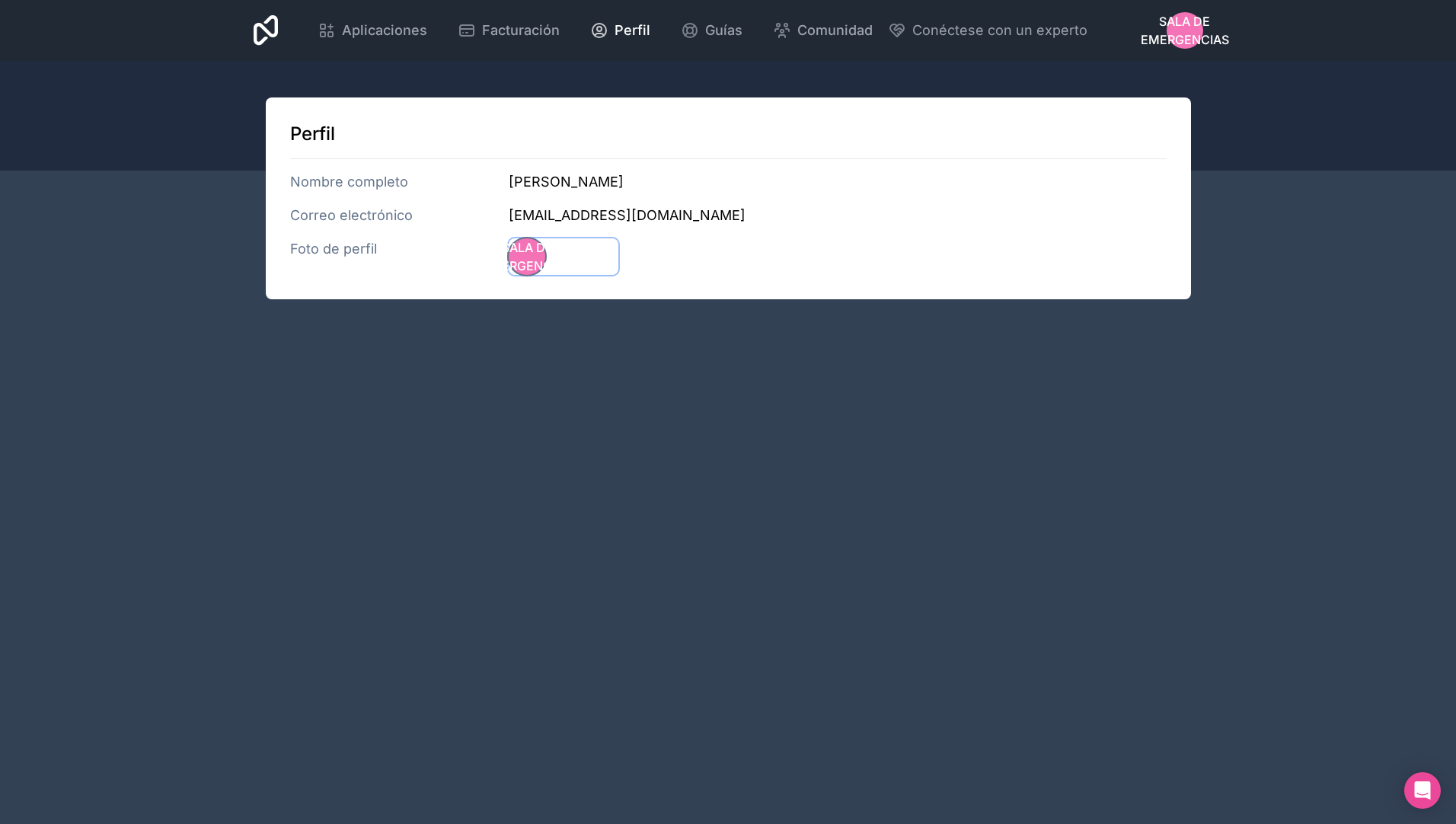
click at [531, 261] on span "Sala de emergencias" at bounding box center [526, 256] width 88 height 36
click at [709, 23] on span "Guías" at bounding box center [724, 30] width 37 height 21
click at [964, 28] on span "Conéctese con un experto" at bounding box center [1000, 30] width 175 height 21
